Goal: Task Accomplishment & Management: Manage account settings

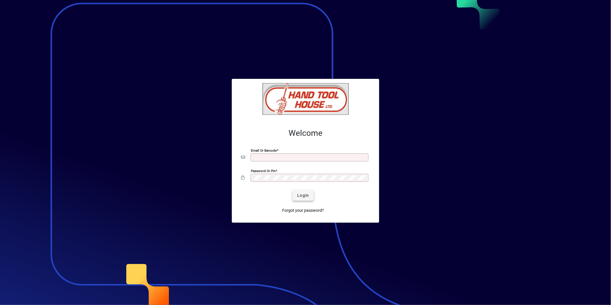
type input "**********"
click at [296, 195] on span "submit" at bounding box center [303, 196] width 21 height 14
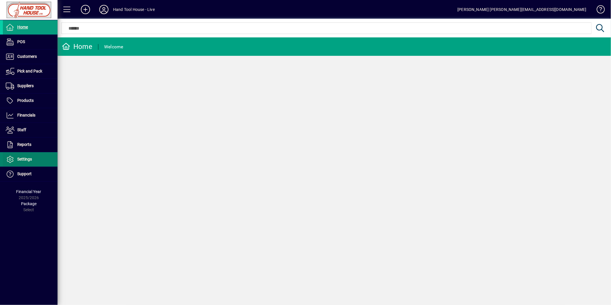
click at [40, 159] on span at bounding box center [30, 160] width 55 height 14
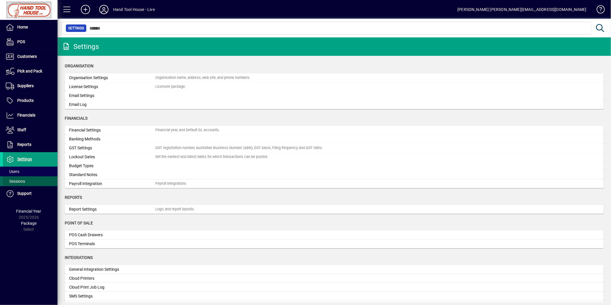
click at [31, 179] on span at bounding box center [30, 181] width 55 height 14
